Goal: Task Accomplishment & Management: Manage account settings

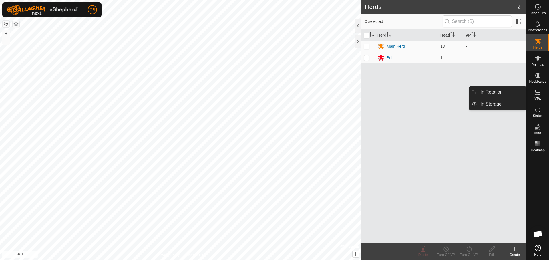
click at [536, 93] on icon at bounding box center [537, 92] width 7 height 7
click at [506, 93] on link "In Rotation" at bounding box center [501, 92] width 49 height 11
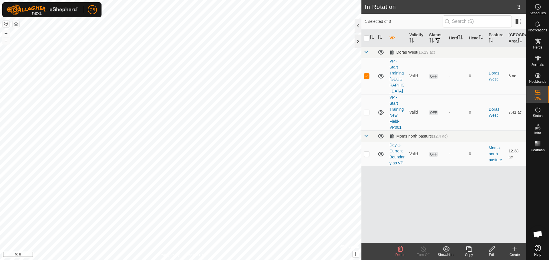
checkbox input "false"
click at [366, 110] on p-checkbox at bounding box center [366, 112] width 6 height 5
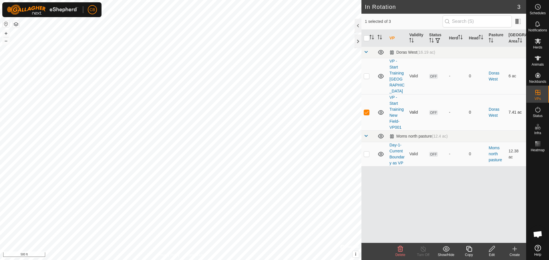
click at [366, 110] on p-checkbox at bounding box center [366, 112] width 6 height 5
checkbox input "false"
click at [381, 109] on icon at bounding box center [380, 112] width 7 height 7
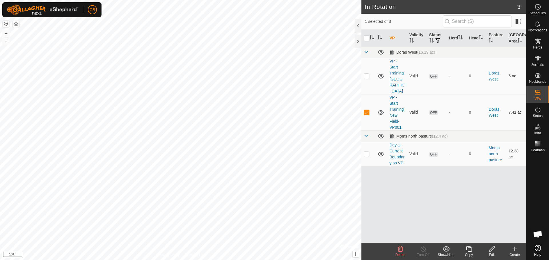
click at [398, 252] on icon at bounding box center [399, 249] width 5 height 6
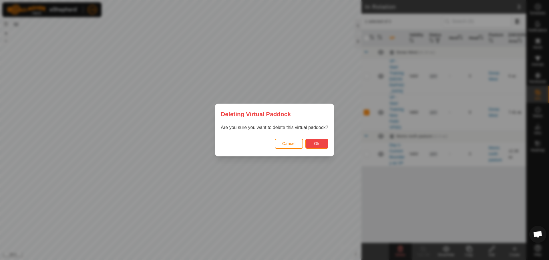
click at [315, 141] on button "Ok" at bounding box center [316, 144] width 23 height 10
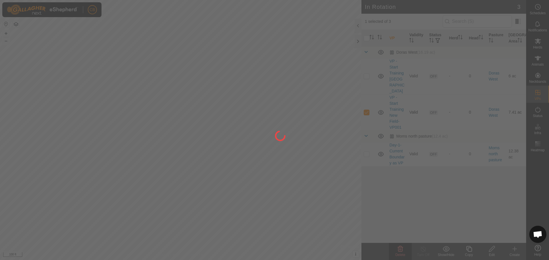
checkbox input "false"
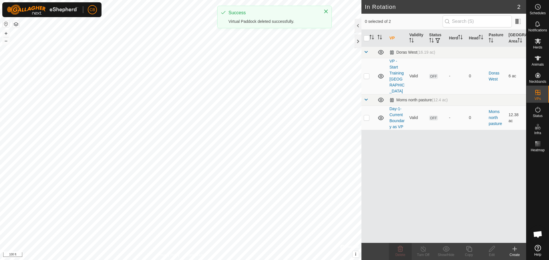
checkbox input "true"
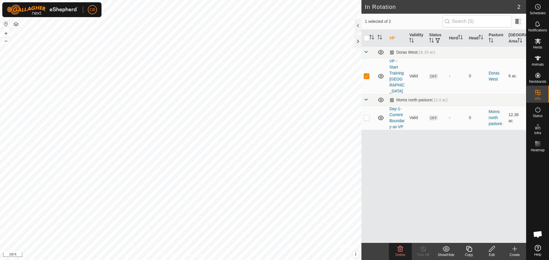
click at [491, 249] on icon at bounding box center [491, 249] width 7 height 7
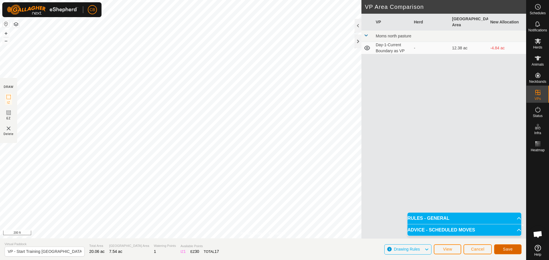
click at [504, 248] on span "Save" at bounding box center [508, 249] width 10 height 5
